Goal: Information Seeking & Learning: Learn about a topic

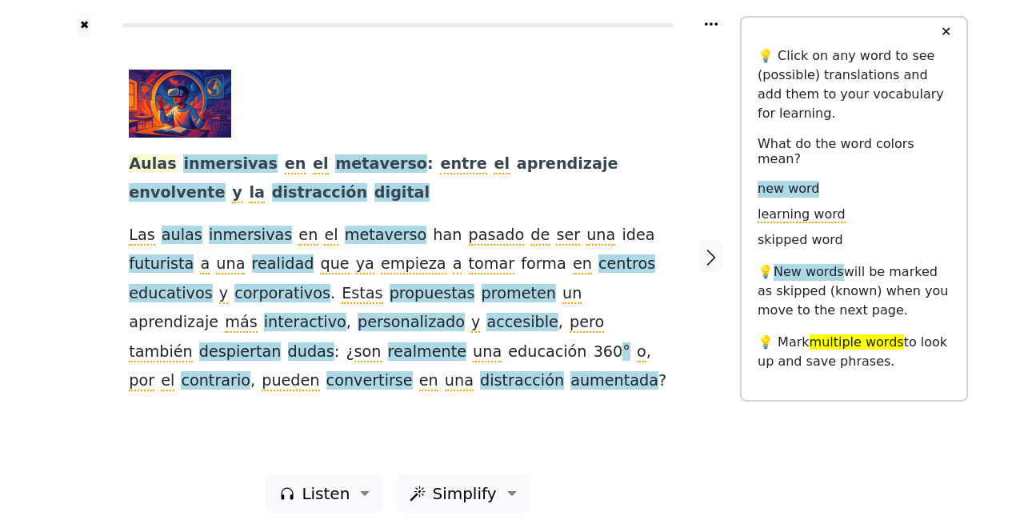
click at [150, 164] on span "Aulas" at bounding box center [152, 164] width 47 height 20
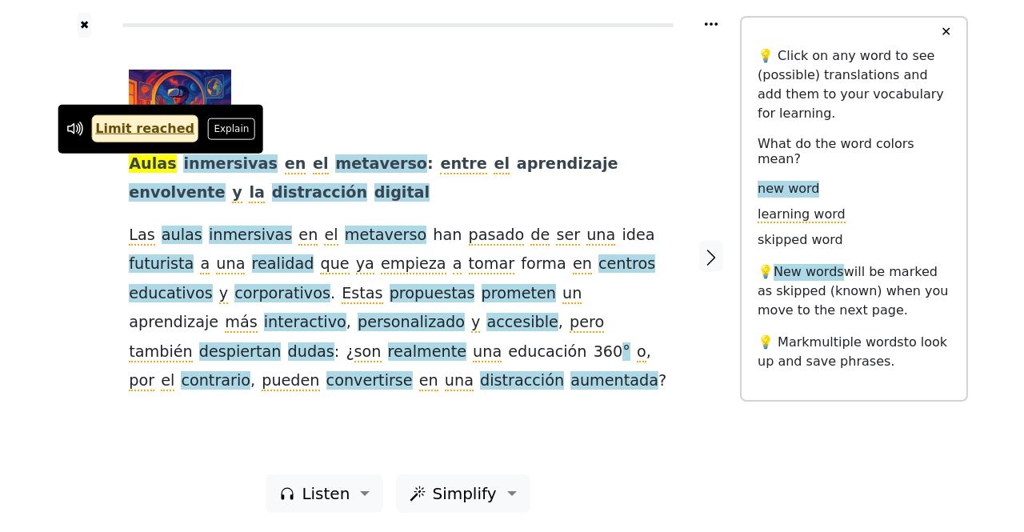
click at [104, 230] on div at bounding box center [84, 256] width 57 height 437
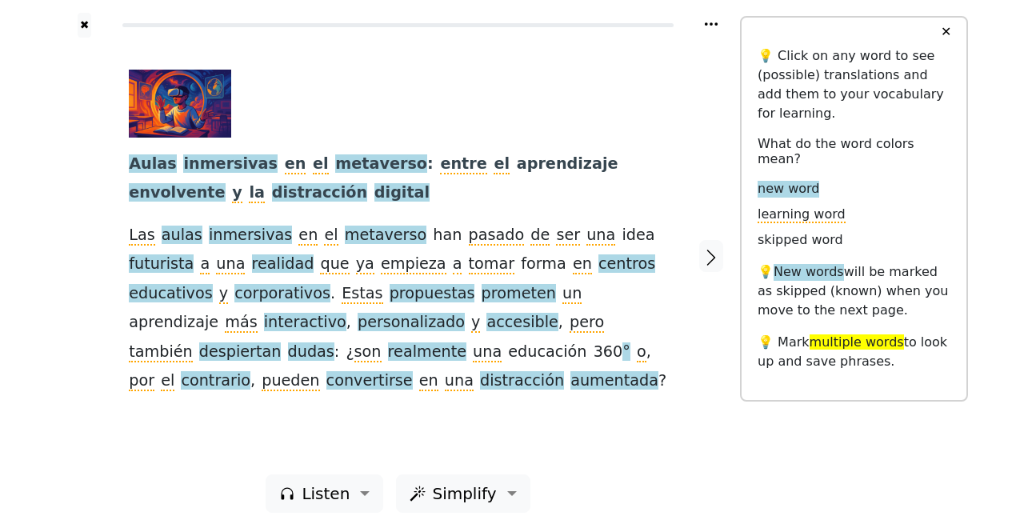
click at [696, 253] on div at bounding box center [711, 256] width 57 height 437
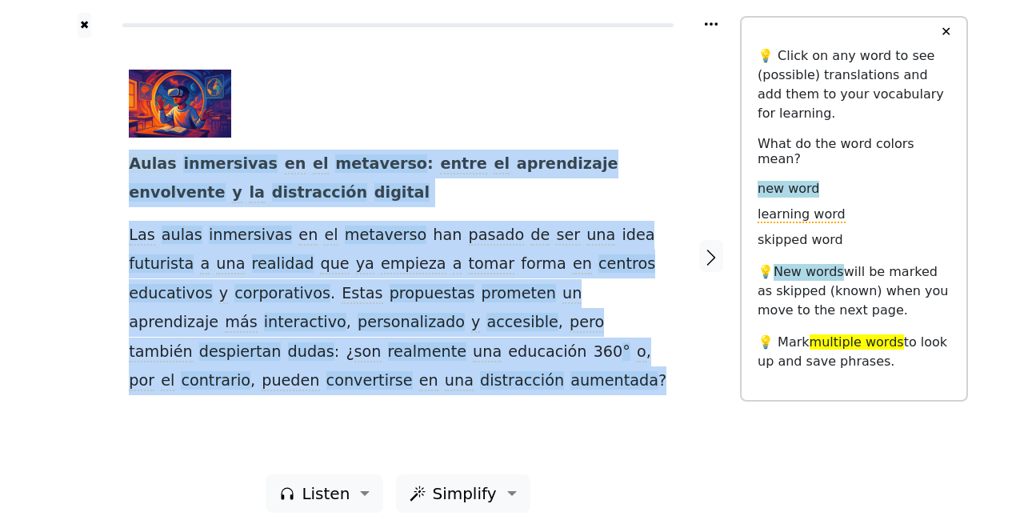
drag, startPoint x: 308, startPoint y: 382, endPoint x: 131, endPoint y: 169, distance: 276.7
click at [131, 169] on div "Aulas inmersivas en el metaverso : entre el aprendizaje envolvente y la distrac…" at bounding box center [398, 233] width 538 height 326
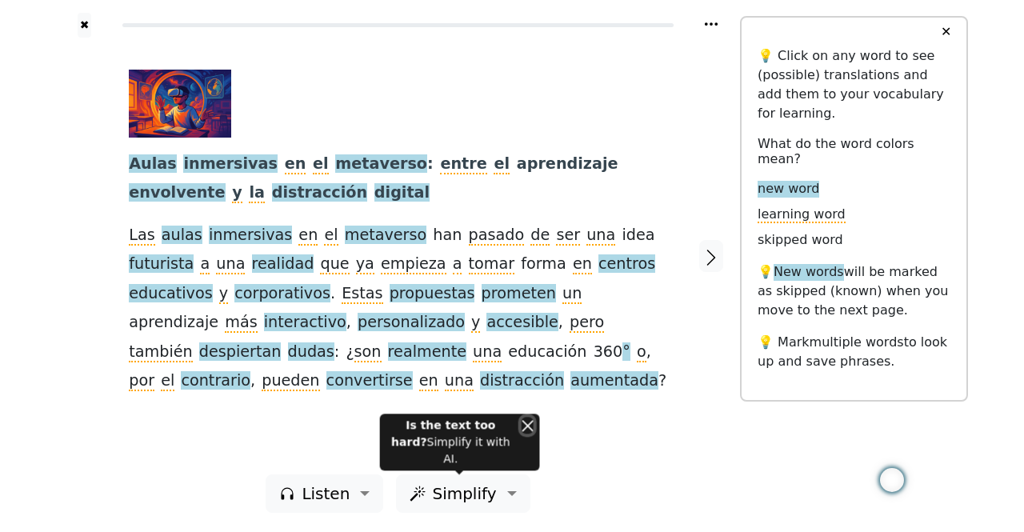
click at [522, 434] on button "Close" at bounding box center [528, 425] width 12 height 17
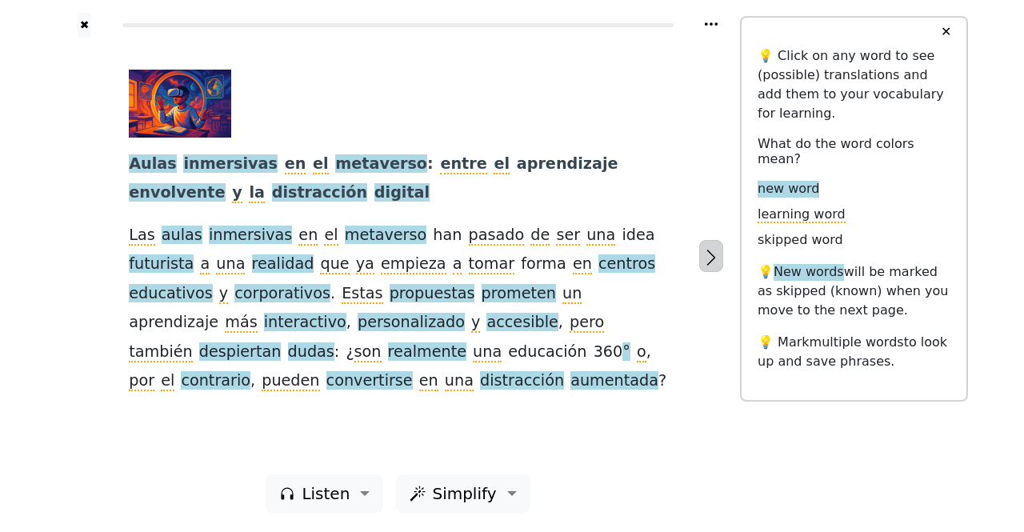
click at [703, 262] on icon "button" at bounding box center [711, 257] width 19 height 19
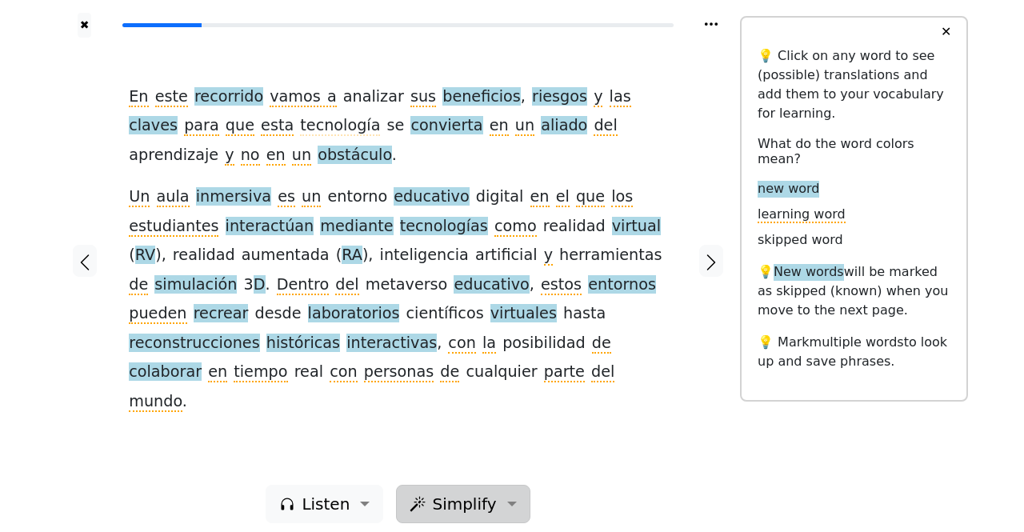
click at [350, 499] on span "Simplify" at bounding box center [326, 504] width 48 height 24
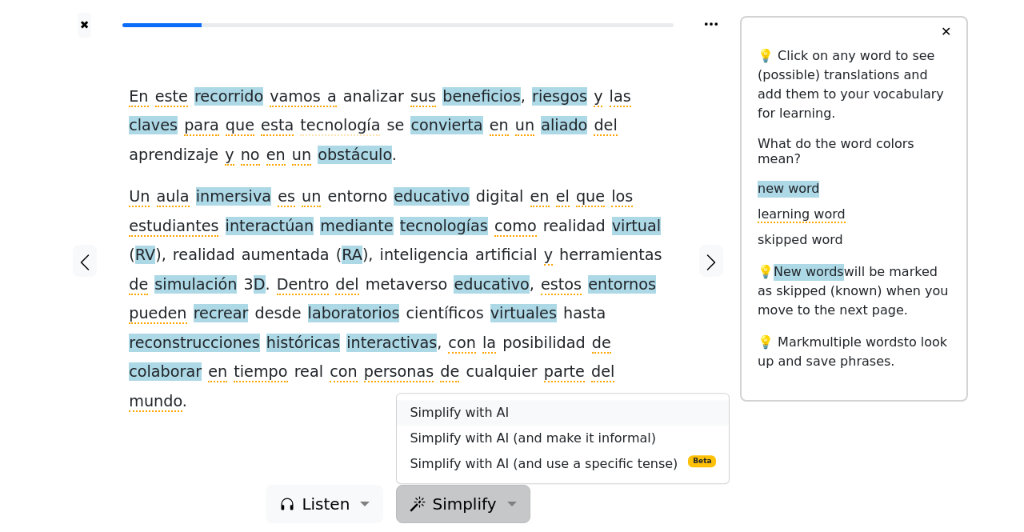
click at [477, 404] on link "Simplify with AI" at bounding box center [563, 413] width 332 height 26
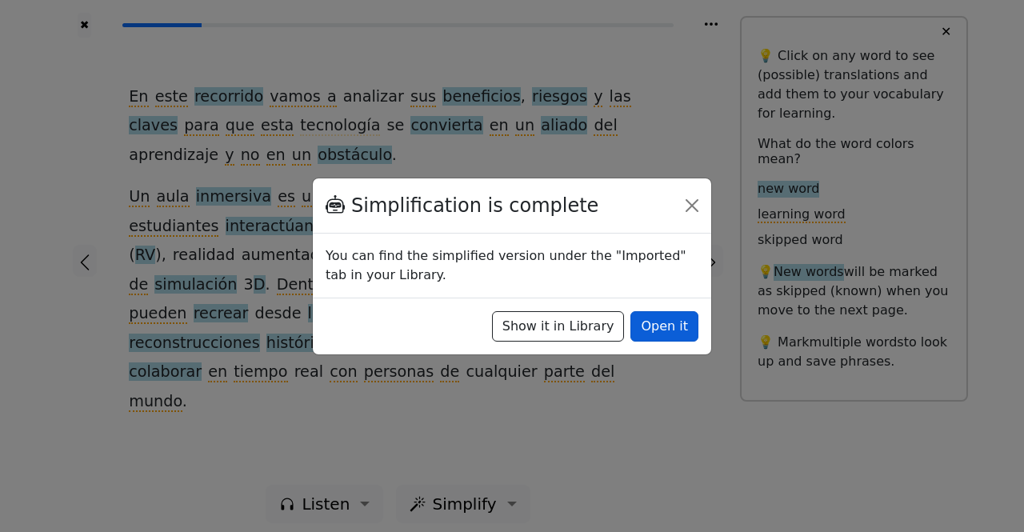
click at [643, 318] on button "Open it" at bounding box center [664, 326] width 68 height 30
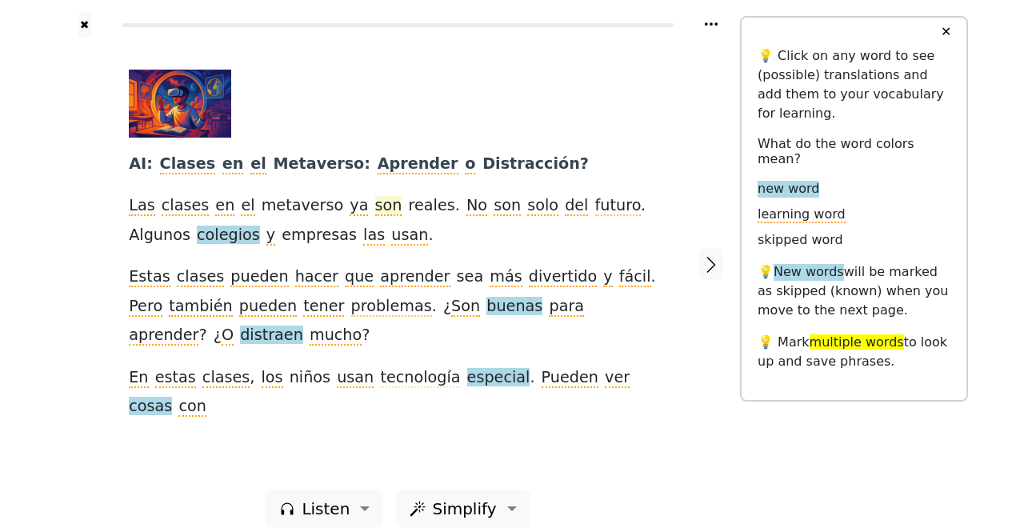
click at [375, 202] on span "son" at bounding box center [388, 206] width 27 height 20
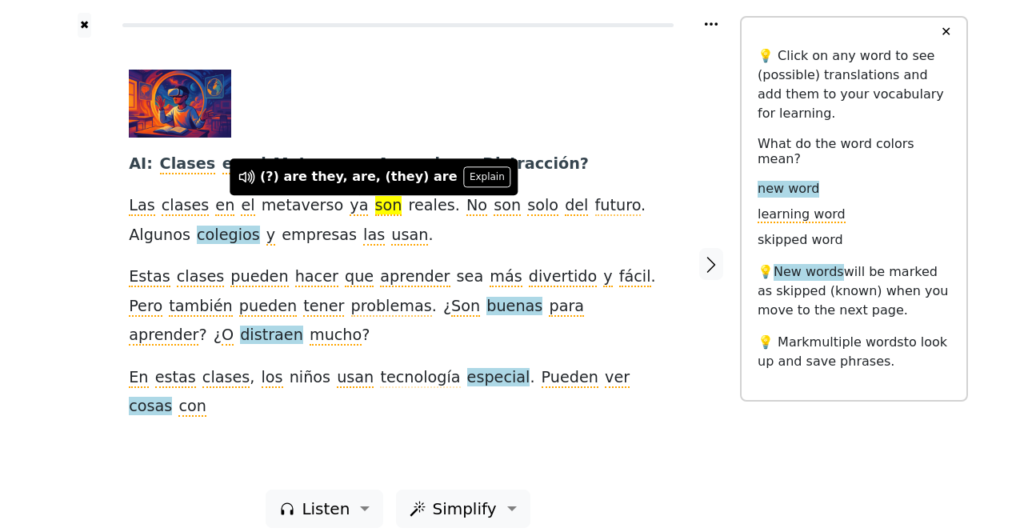
click at [596, 122] on div at bounding box center [392, 104] width 526 height 68
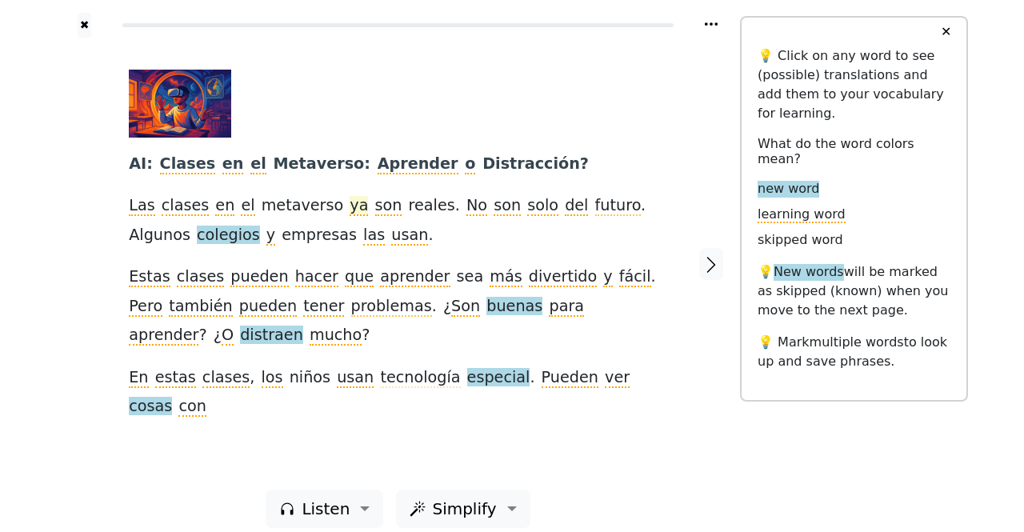
click at [350, 207] on span "ya" at bounding box center [359, 206] width 18 height 20
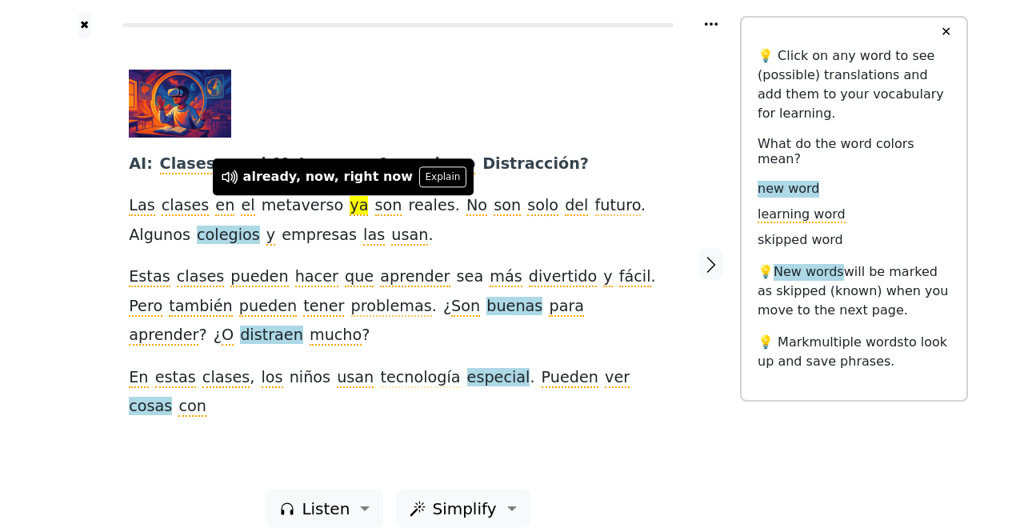
click at [347, 228] on div "AI : Clases en el Metaverso : Aprender o Distracción ? Las clases en el metaver…" at bounding box center [398, 246] width 538 height 352
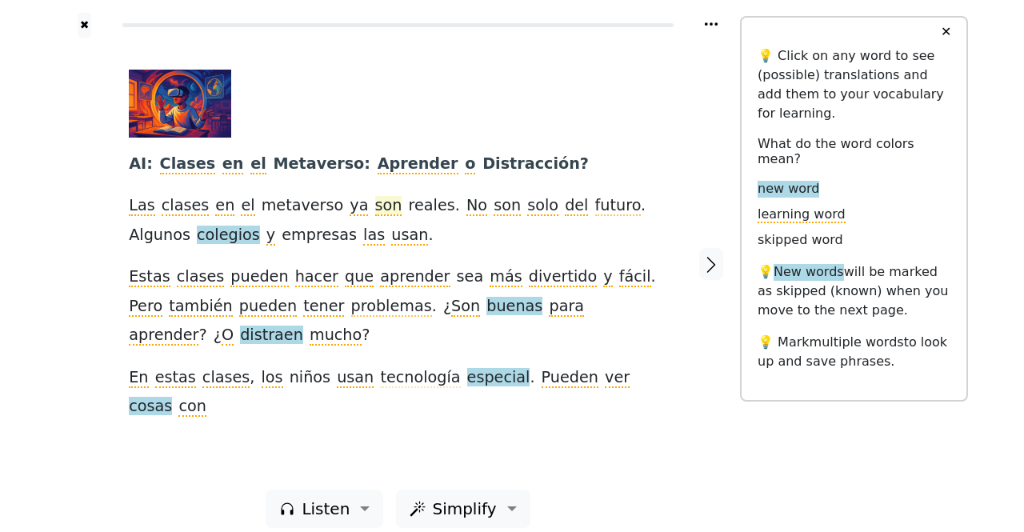
click at [375, 208] on span "son" at bounding box center [388, 206] width 27 height 20
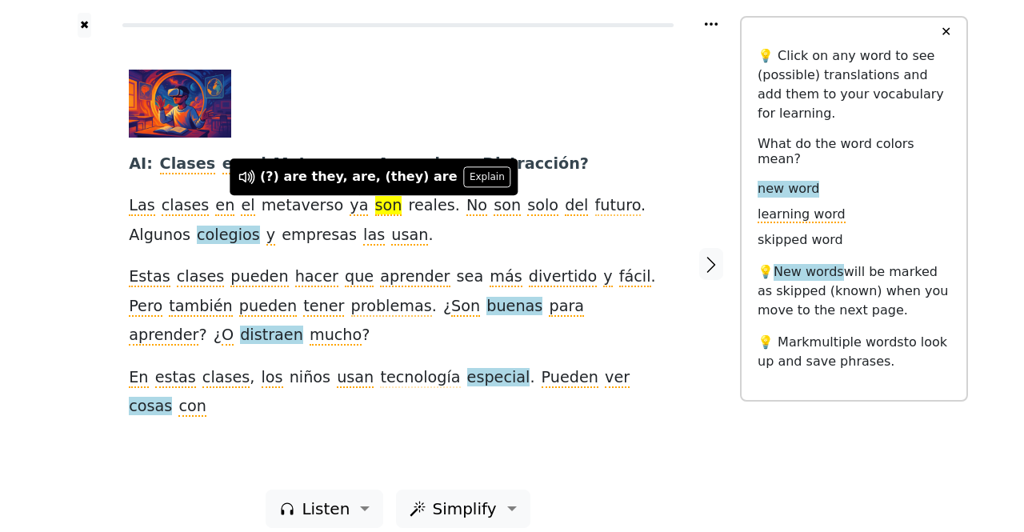
click at [373, 234] on div "AI : Clases en el Metaverso : Aprender o Distracción ? Las clases en el metaver…" at bounding box center [398, 246] width 538 height 352
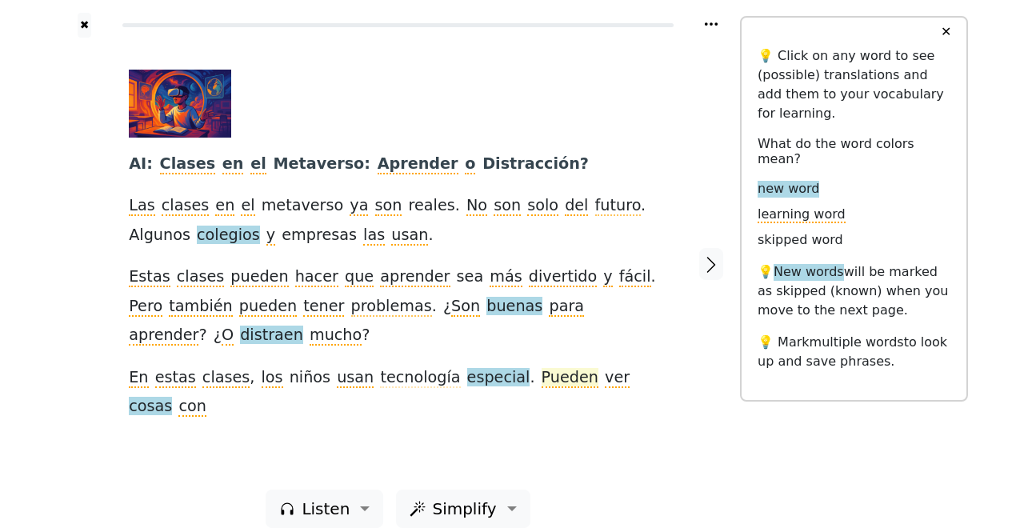
click at [542, 385] on span "Pueden" at bounding box center [570, 378] width 57 height 20
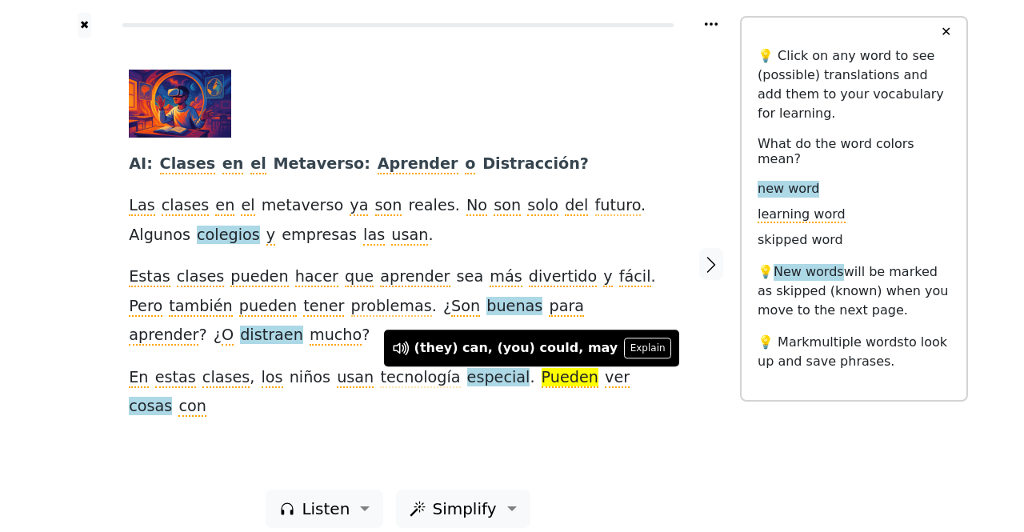
click at [590, 435] on div "AI : Clases en el Metaverso : Aprender o Distracción ? Las clases en el metaver…" at bounding box center [398, 264] width 570 height 452
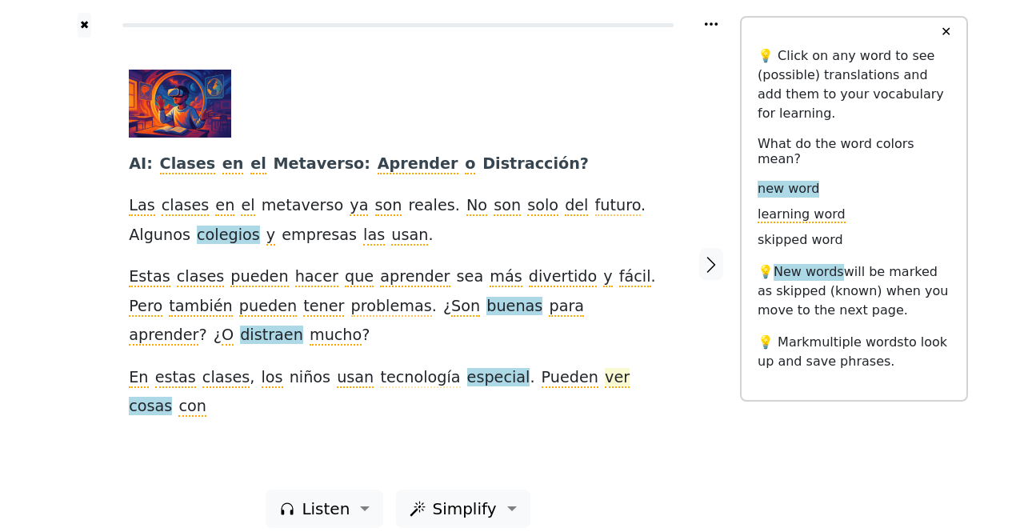
click at [605, 388] on span "ver" at bounding box center [617, 378] width 25 height 20
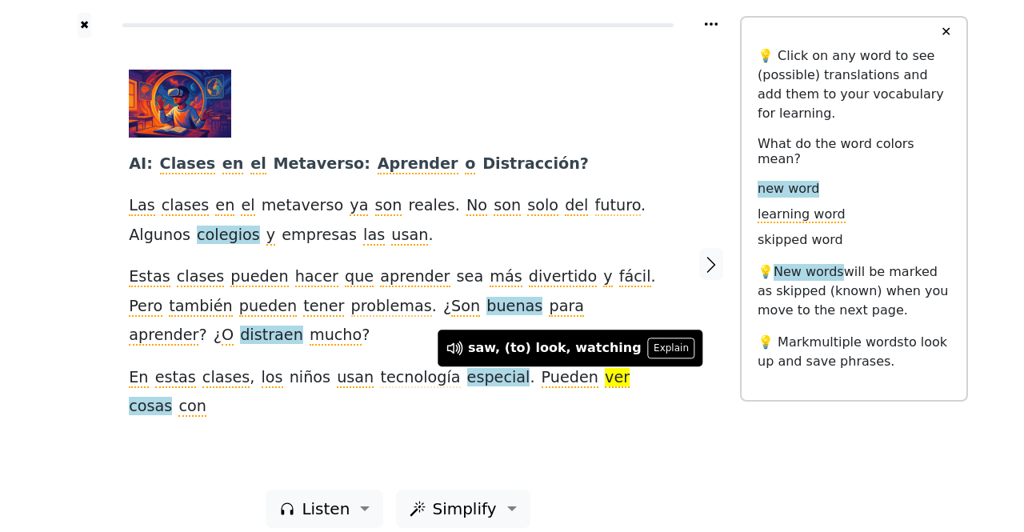
click at [573, 412] on div "AI : Clases en el Metaverso : Aprender o Distracción ? Las clases en el metaver…" at bounding box center [398, 264] width 570 height 452
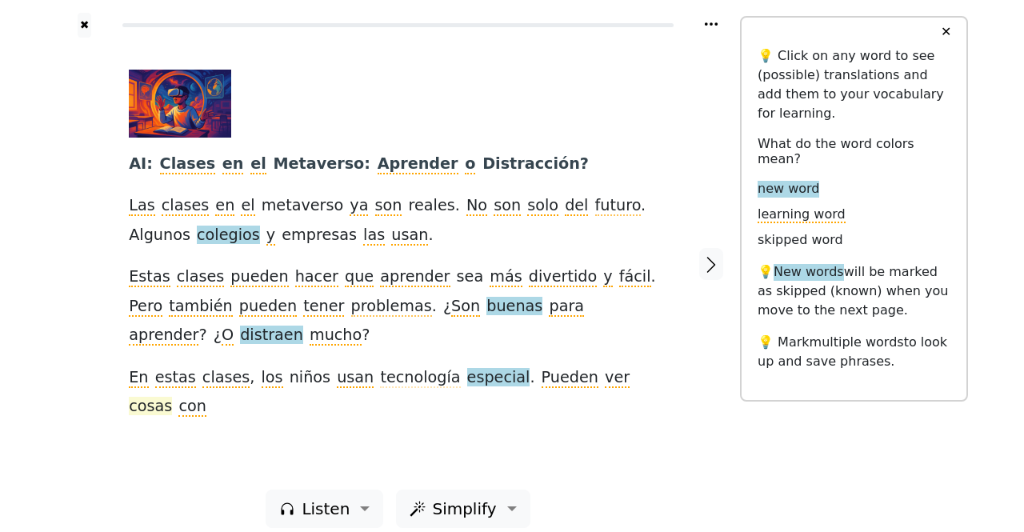
click at [172, 397] on span "cosas" at bounding box center [150, 407] width 43 height 20
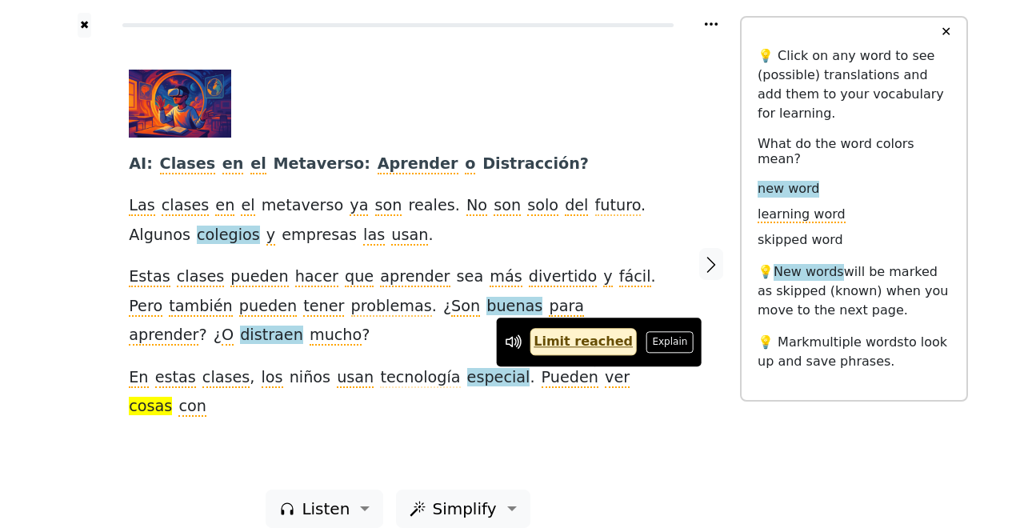
click at [565, 426] on div "AI : Clases en el Metaverso : Aprender o Distracción ? Las clases en el metaver…" at bounding box center [398, 264] width 570 height 452
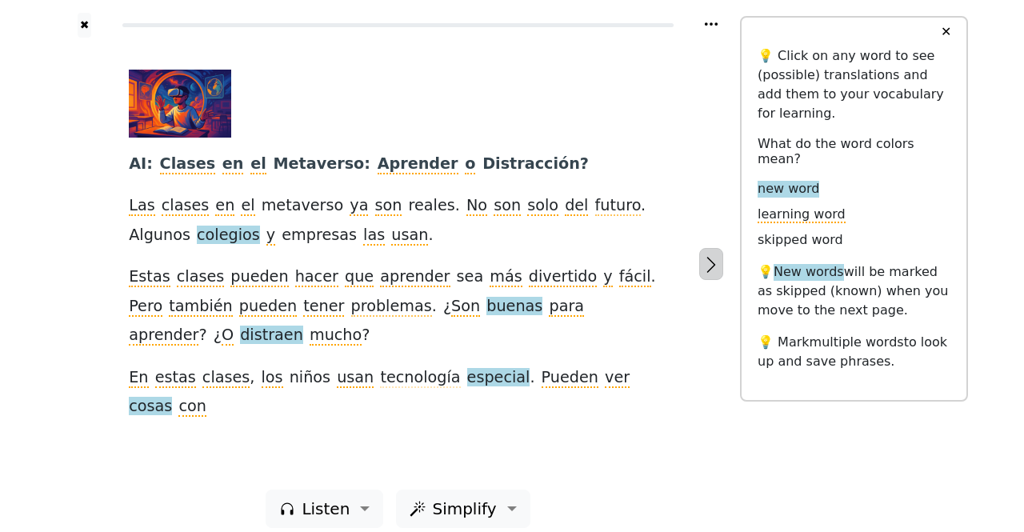
click at [705, 264] on icon "button" at bounding box center [711, 264] width 19 height 19
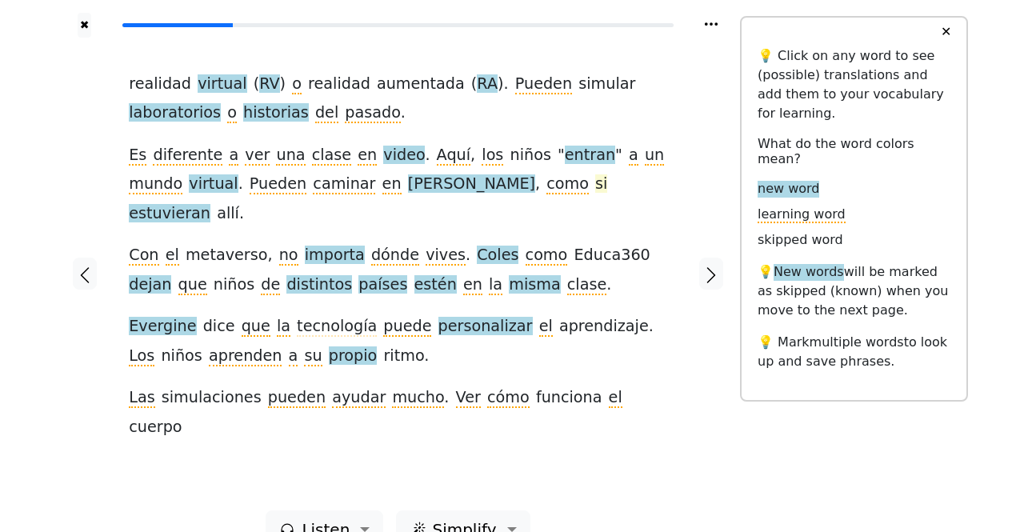
click at [595, 190] on span "si" at bounding box center [601, 184] width 12 height 20
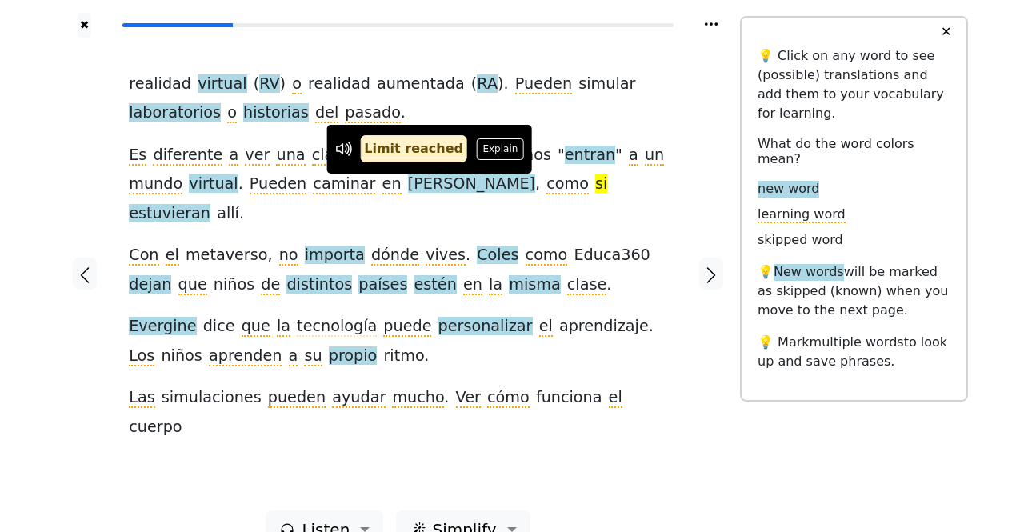
click at [62, 202] on div at bounding box center [84, 274] width 57 height 473
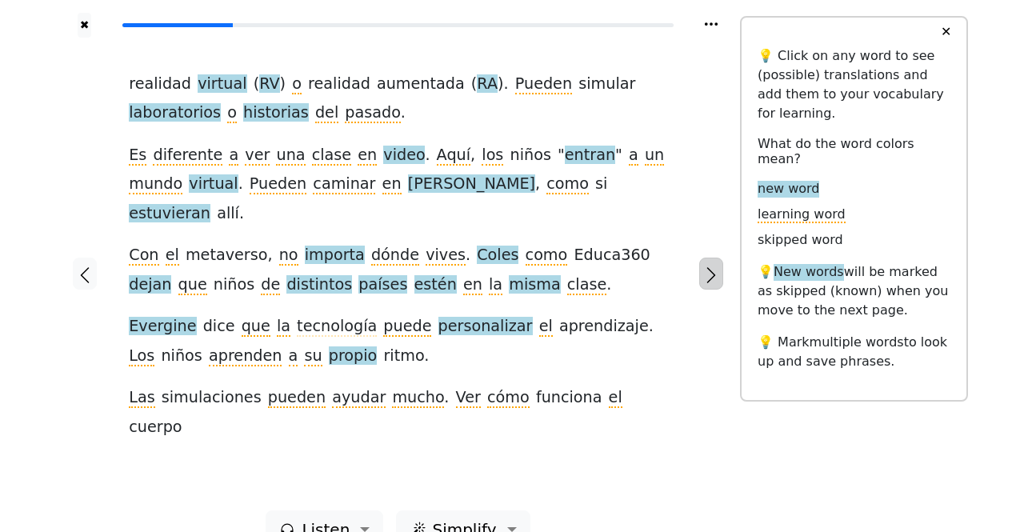
click at [710, 266] on icon "button" at bounding box center [711, 275] width 19 height 19
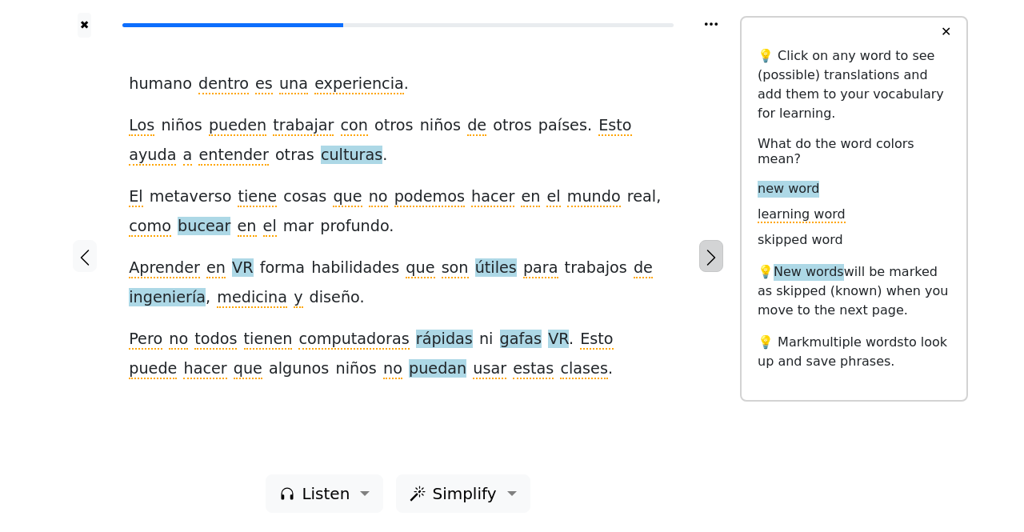
click at [700, 255] on button "button" at bounding box center [711, 256] width 24 height 32
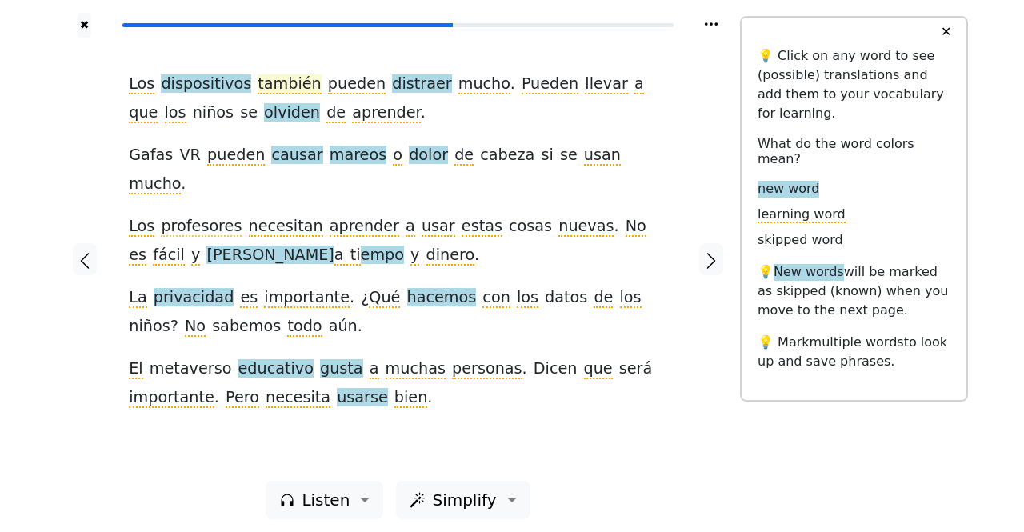
click at [290, 87] on span "también" at bounding box center [289, 84] width 63 height 20
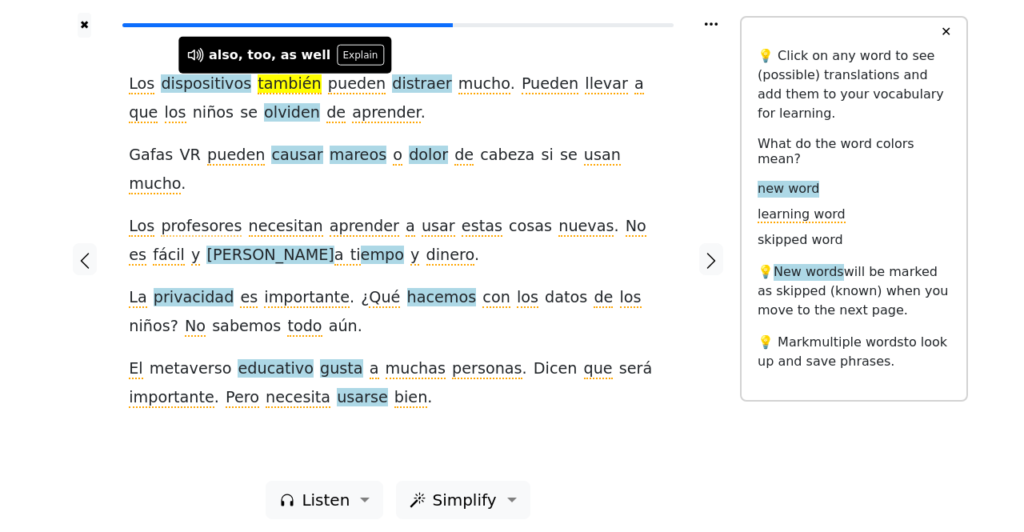
click at [376, 106] on div "Los dispositivos también pueden distraer mucho . Pueden llevar a que los niños …" at bounding box center [398, 241] width 538 height 343
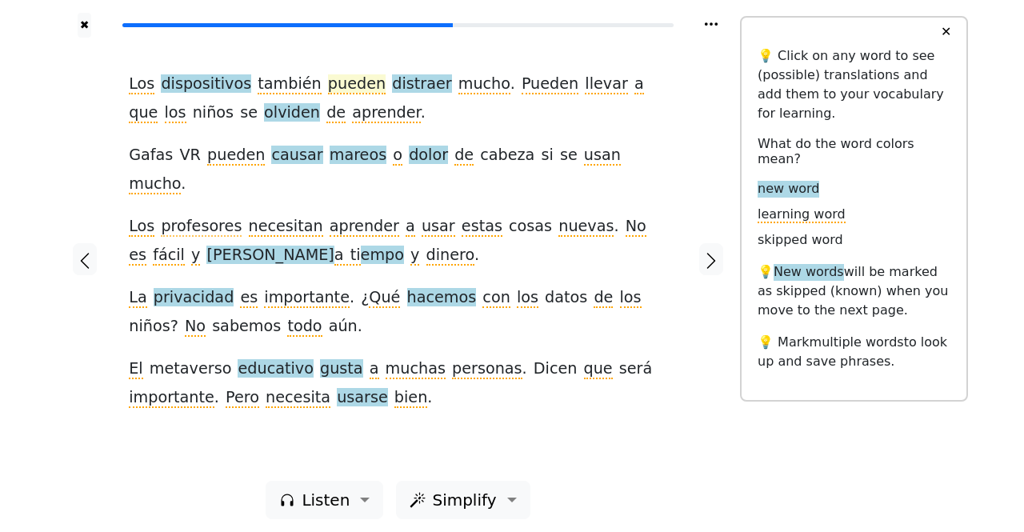
click at [341, 80] on span "pueden" at bounding box center [357, 84] width 58 height 20
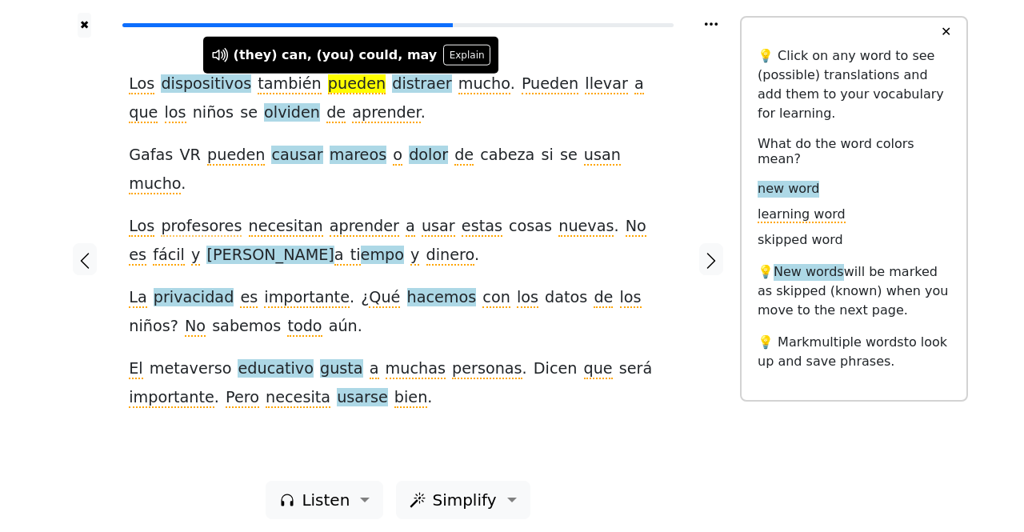
click at [386, 117] on div "Los dispositivos también pueden distraer mucho . Pueden llevar a que los niños …" at bounding box center [398, 241] width 538 height 343
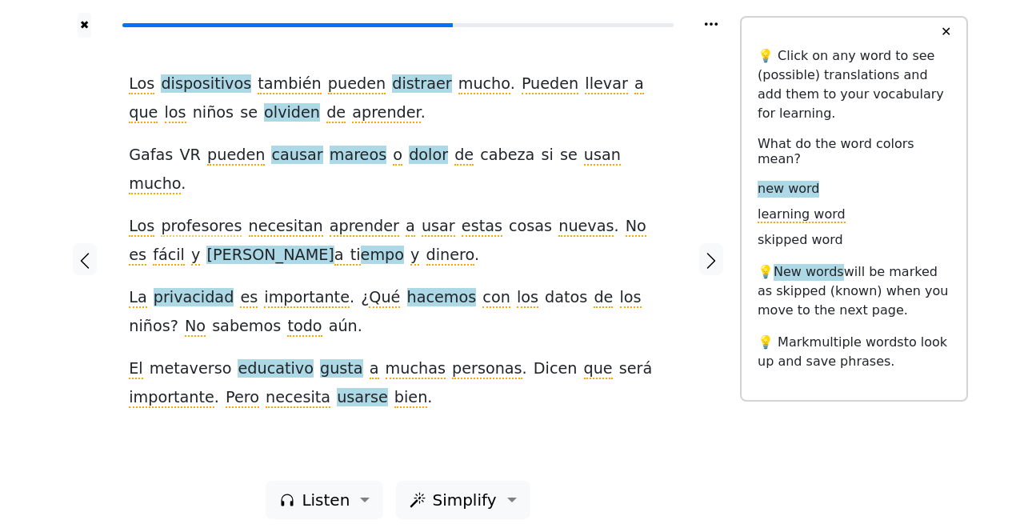
click at [498, 102] on div "Los dispositivos también pueden distraer mucho . Pueden llevar a que los niños …" at bounding box center [398, 241] width 538 height 343
click at [522, 92] on span "Pueden" at bounding box center [550, 84] width 57 height 20
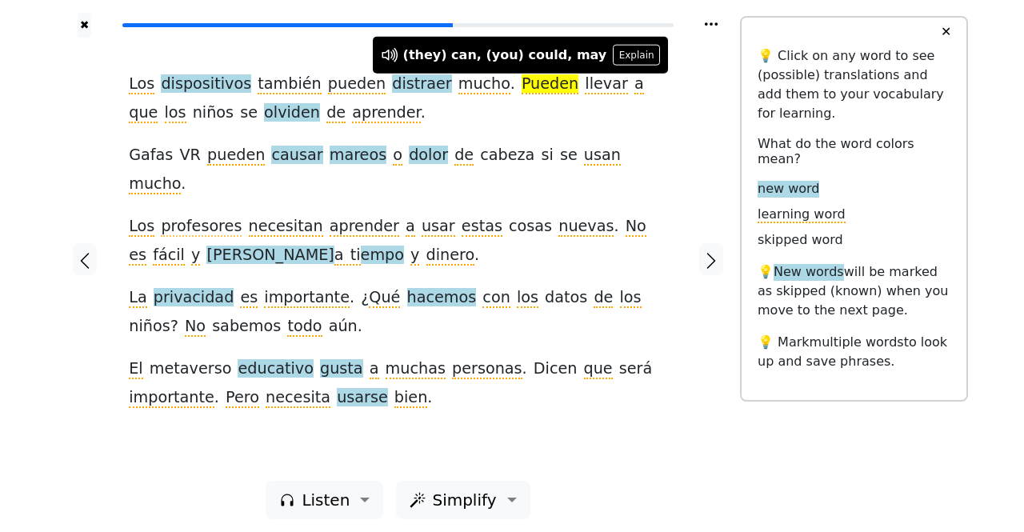
click at [499, 126] on div "Los dispositivos también pueden distraer mucho . Pueden llevar a que los niños …" at bounding box center [398, 241] width 538 height 343
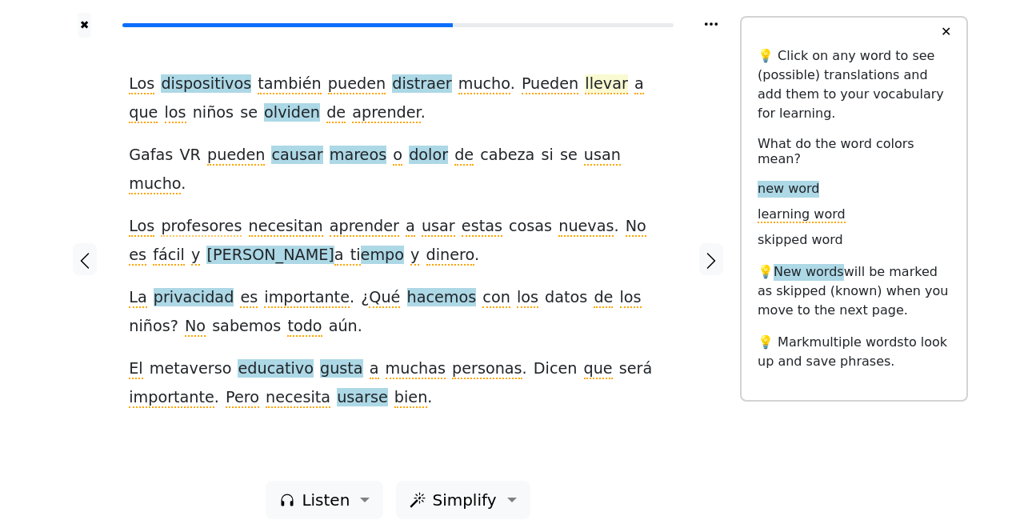
click at [585, 82] on span "llevar" at bounding box center [606, 84] width 42 height 20
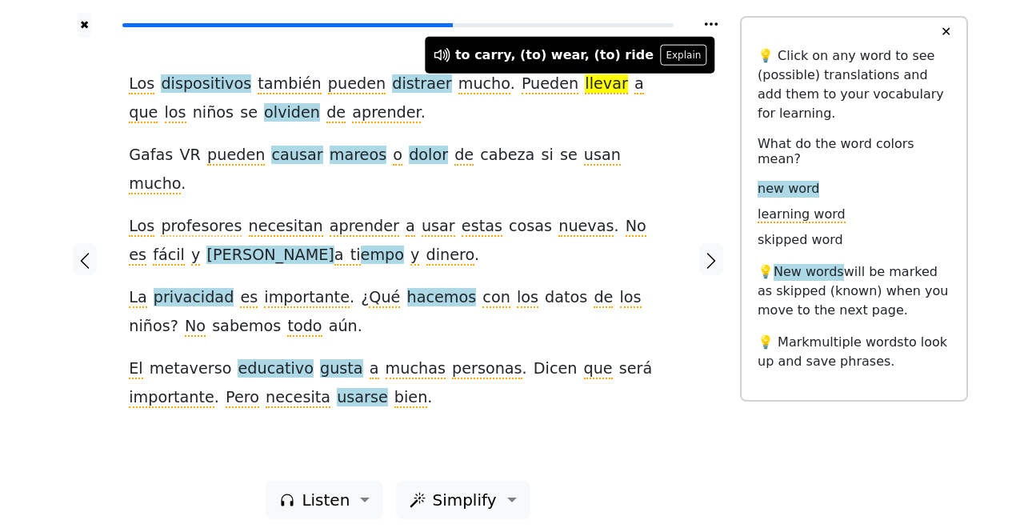
click at [546, 116] on div "Los dispositivos también pueden distraer mucho . Pueden llevar a que los niños …" at bounding box center [398, 241] width 538 height 343
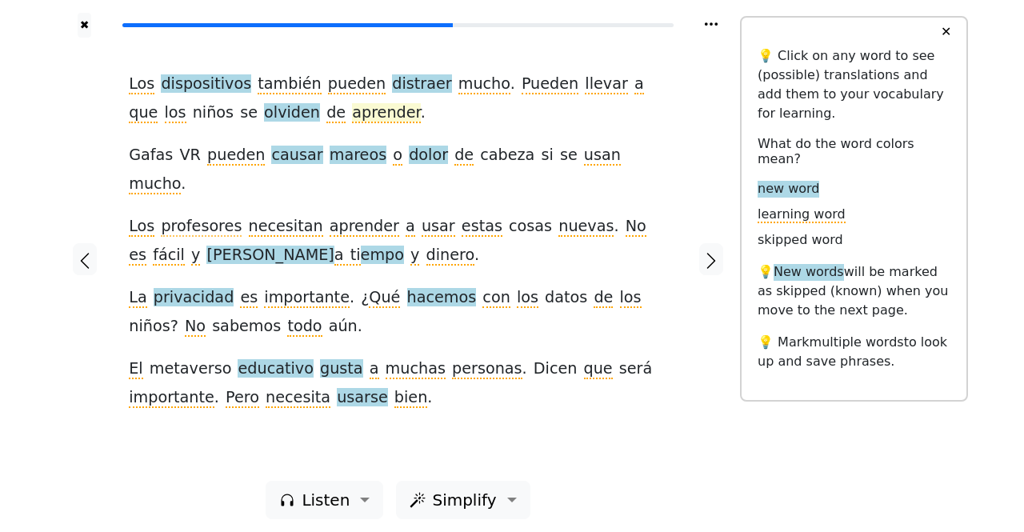
click at [352, 111] on span "aprender" at bounding box center [386, 113] width 68 height 20
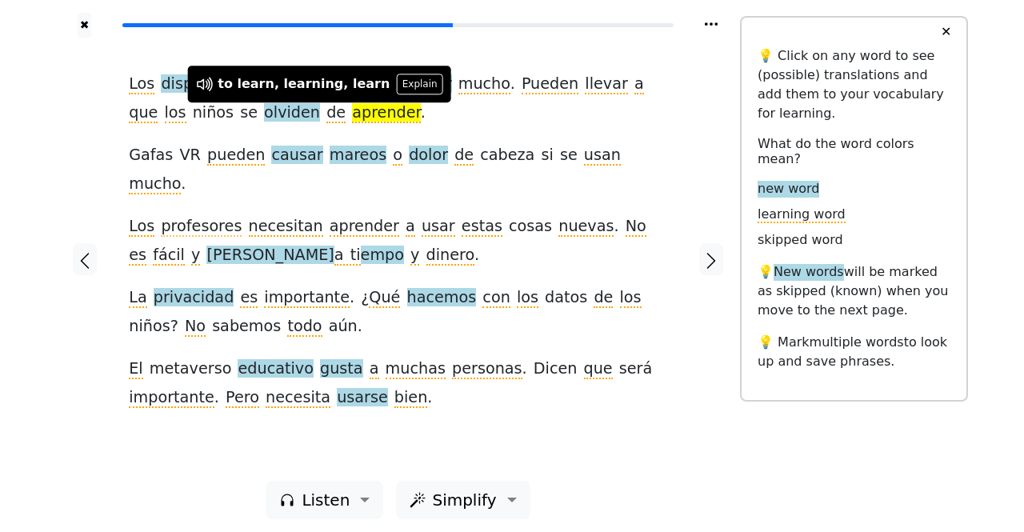
click at [57, 121] on div at bounding box center [84, 259] width 57 height 443
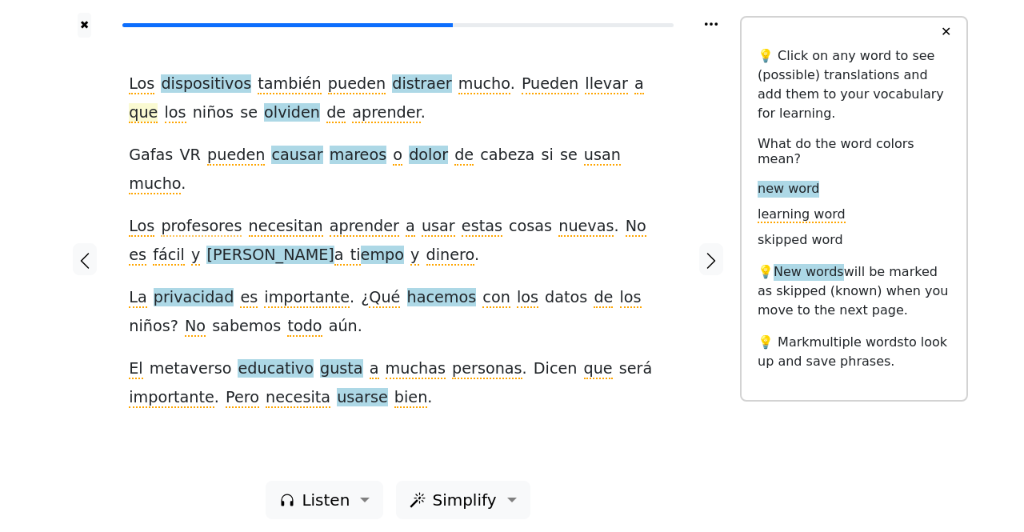
click at [158, 103] on span "que" at bounding box center [143, 113] width 29 height 20
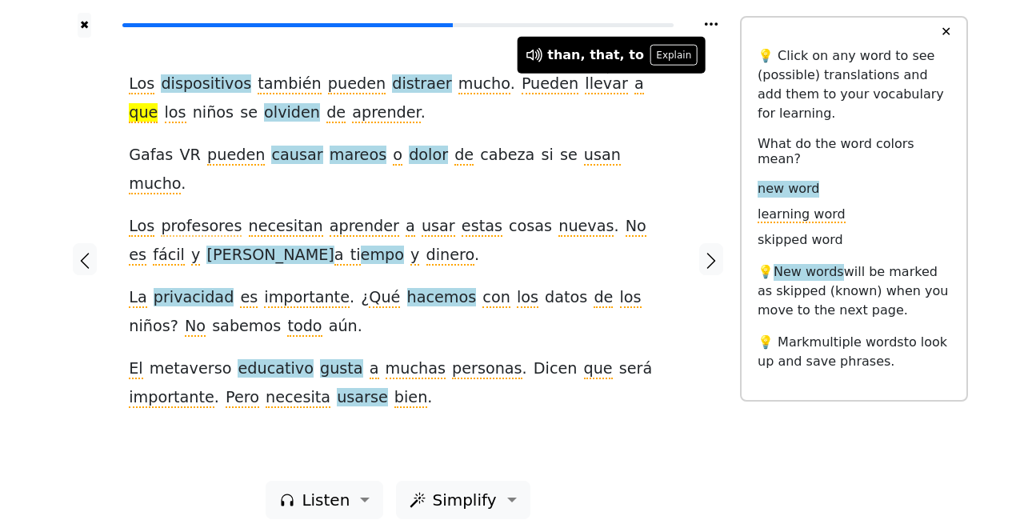
click at [606, 112] on div "Los dispositivos también pueden distraer mucho . Pueden llevar a que los niños …" at bounding box center [398, 241] width 538 height 343
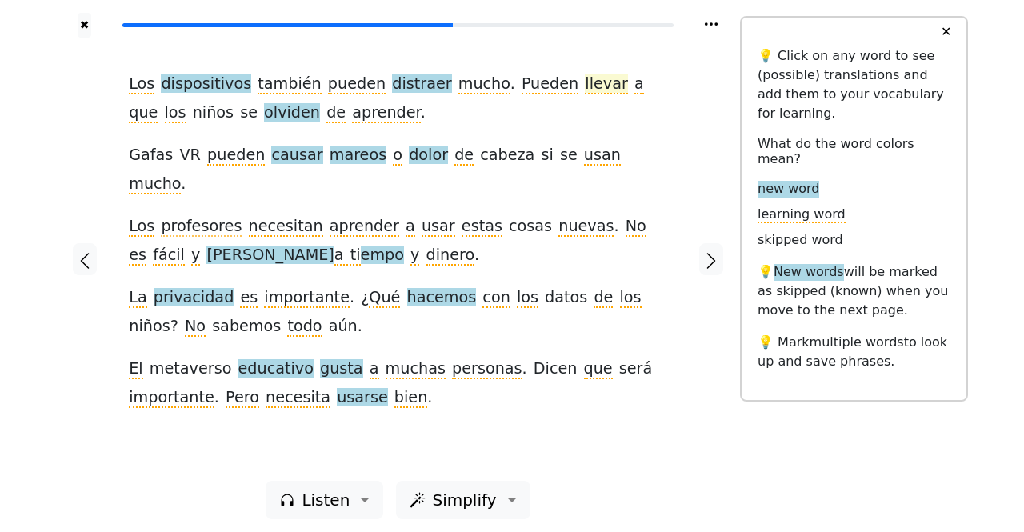
click at [585, 78] on span "llevar" at bounding box center [606, 84] width 42 height 20
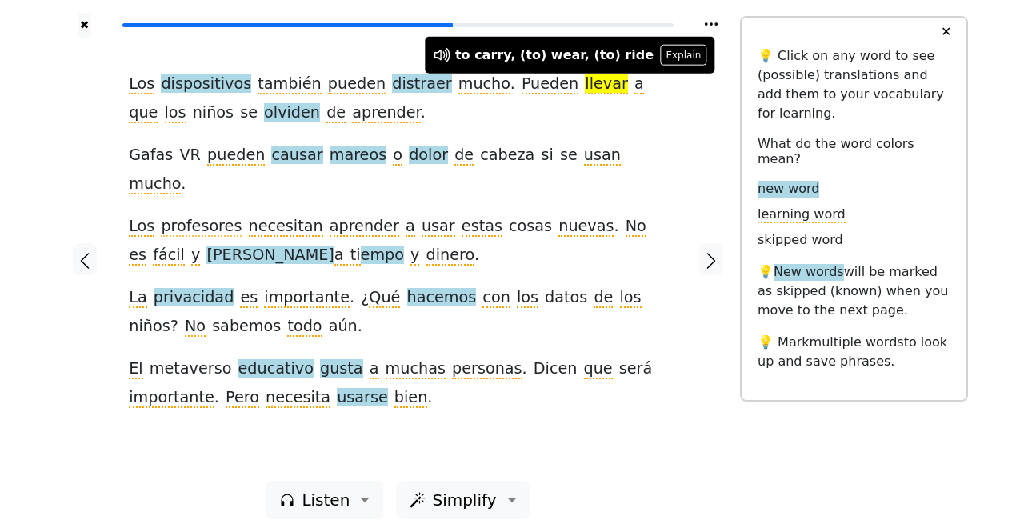
click at [538, 110] on div "Los dispositivos también pueden distraer mucho . Pueden llevar a que los niños …" at bounding box center [398, 241] width 538 height 343
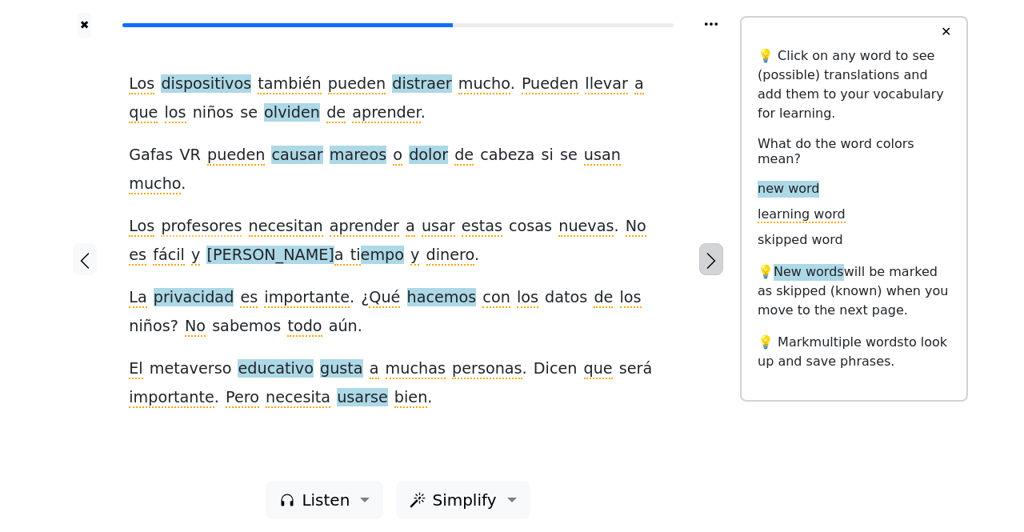
click at [714, 252] on icon "button" at bounding box center [711, 260] width 19 height 19
